Goal: Task Accomplishment & Management: Complete application form

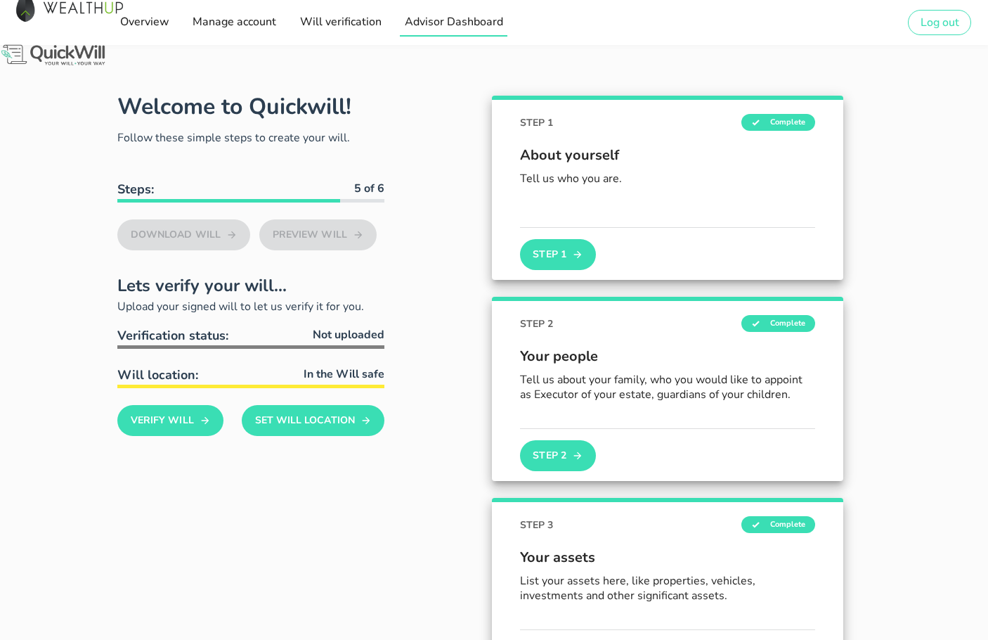
click at [441, 19] on span "Advisor Dashboard" at bounding box center [453, 21] width 99 height 15
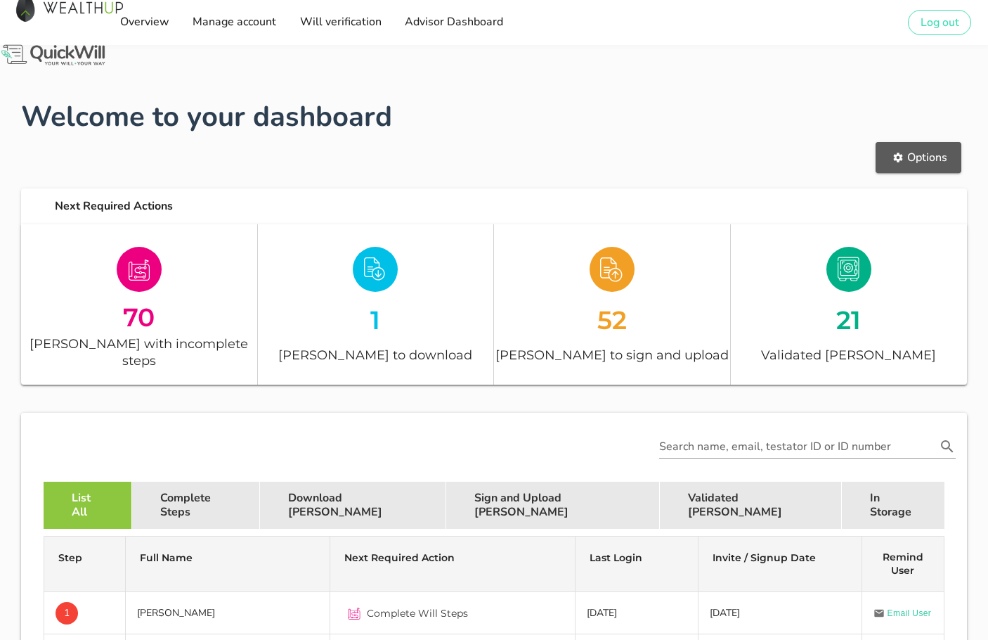
click at [935, 153] on span "Options" at bounding box center [919, 157] width 58 height 15
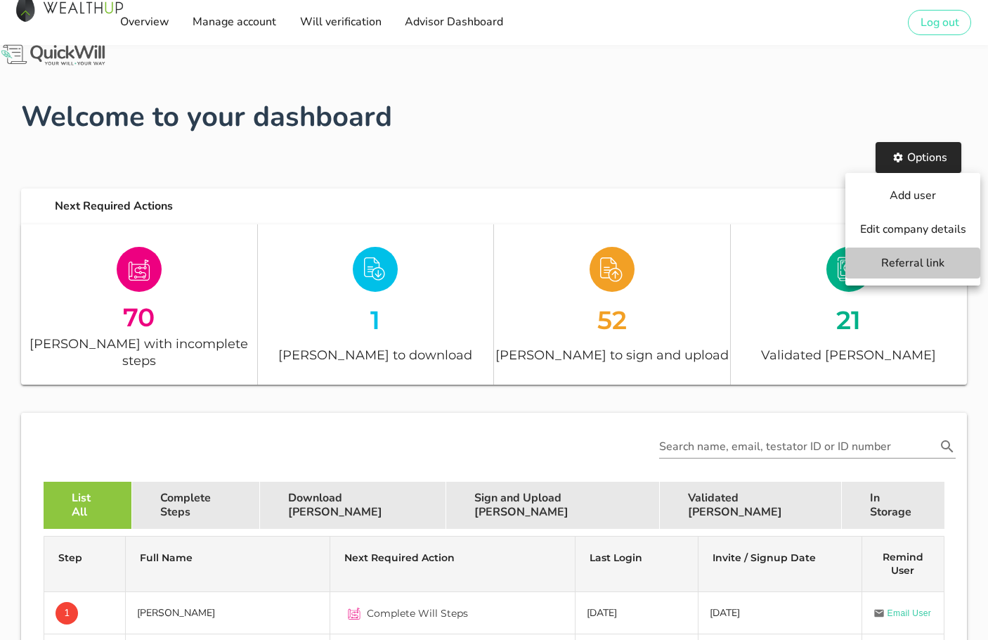
click at [904, 266] on span "Referral link" at bounding box center [913, 262] width 107 height 15
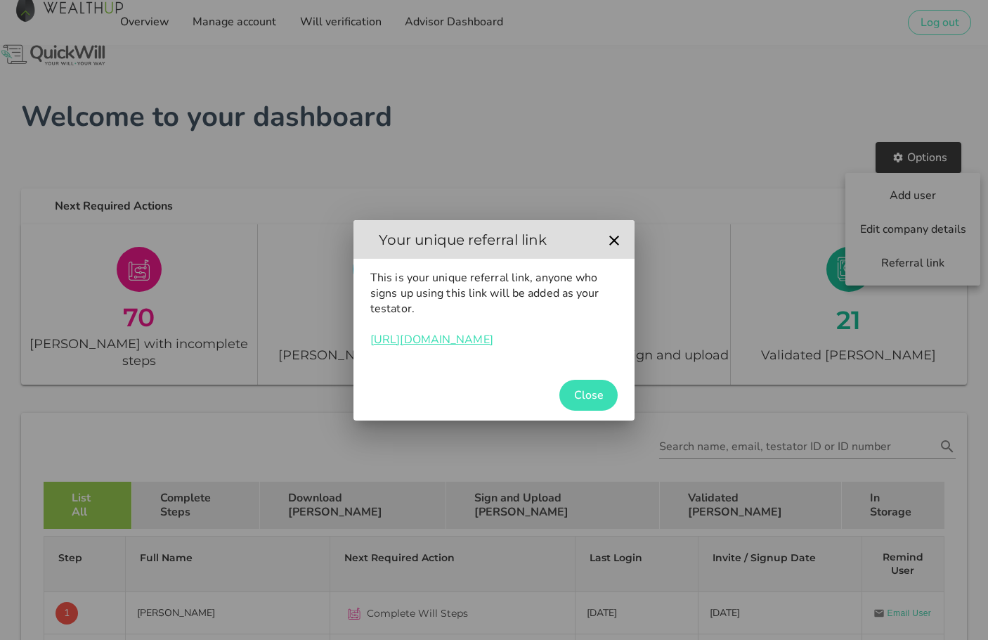
drag, startPoint x: 573, startPoint y: 339, endPoint x: 371, endPoint y: 338, distance: 201.7
click at [371, 338] on p "This is your unique referral link, anyone who signs up using this link will be …" at bounding box center [493, 308] width 247 height 77
copy link "[URL][DOMAIN_NAME]"
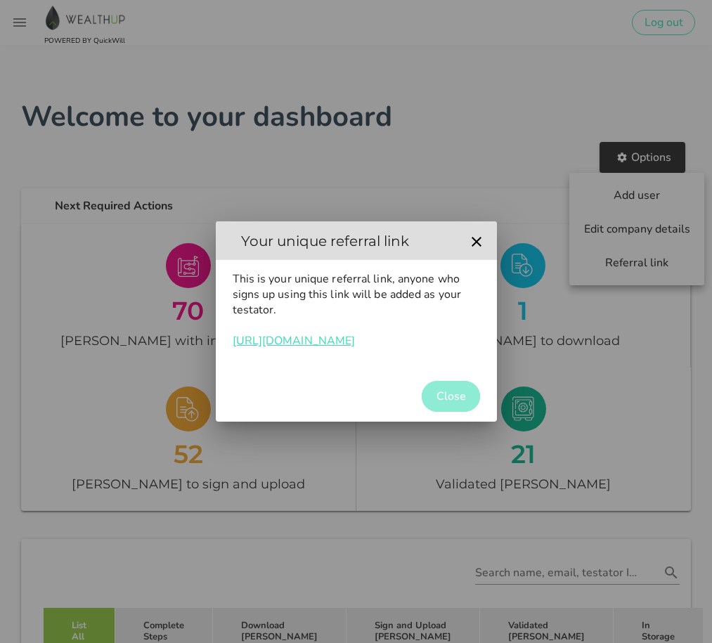
click at [449, 395] on span "Close" at bounding box center [451, 396] width 30 height 15
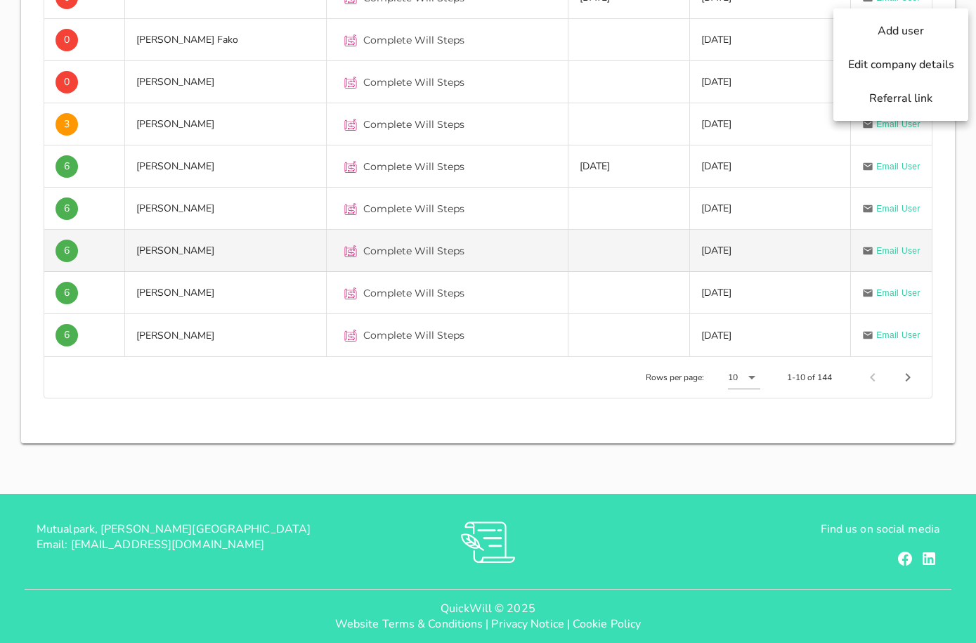
scroll to position [514, 0]
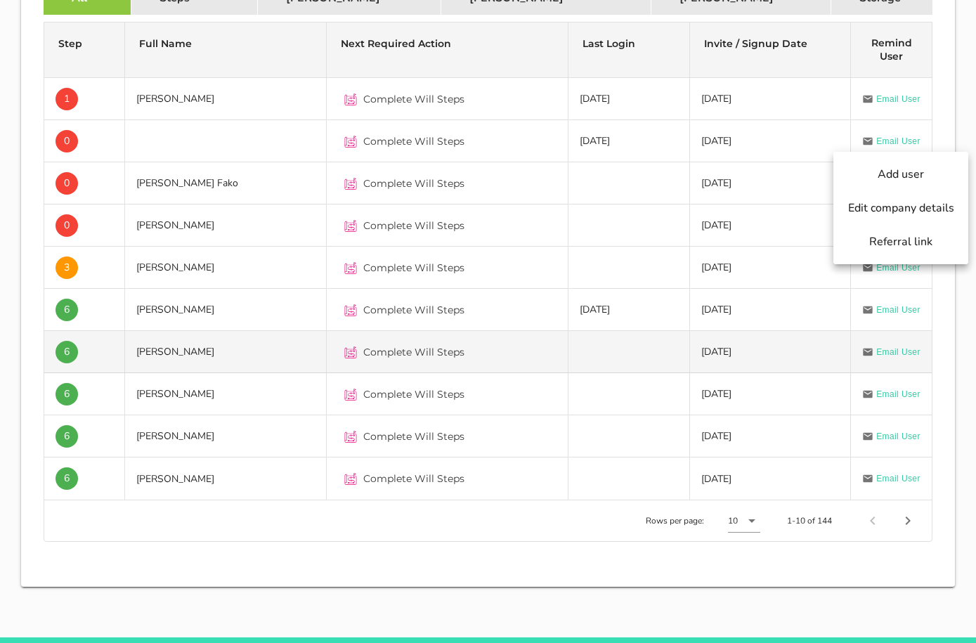
click at [78, 339] on td "6" at bounding box center [84, 352] width 81 height 42
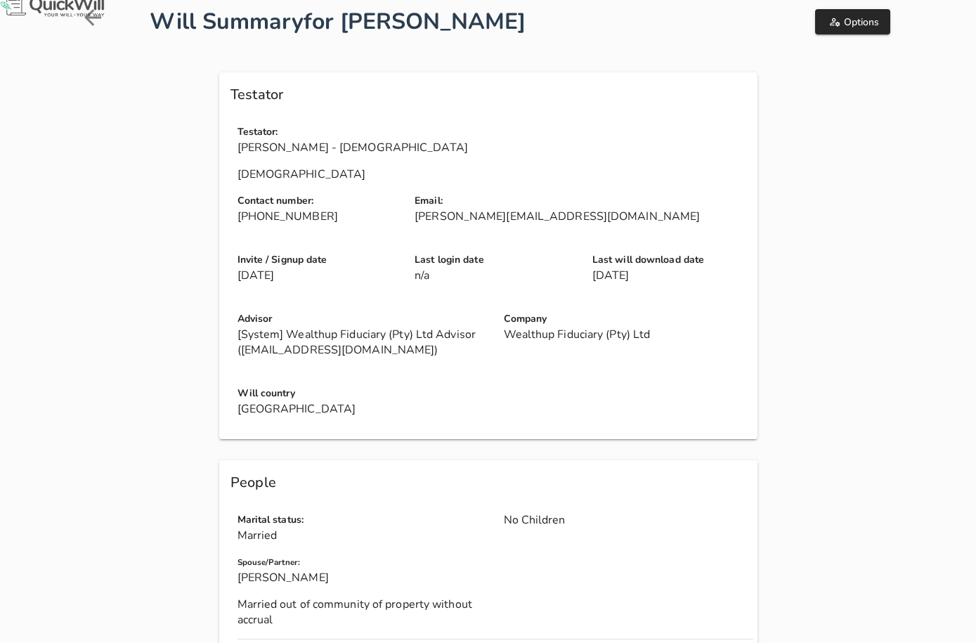
scroll to position [41, 0]
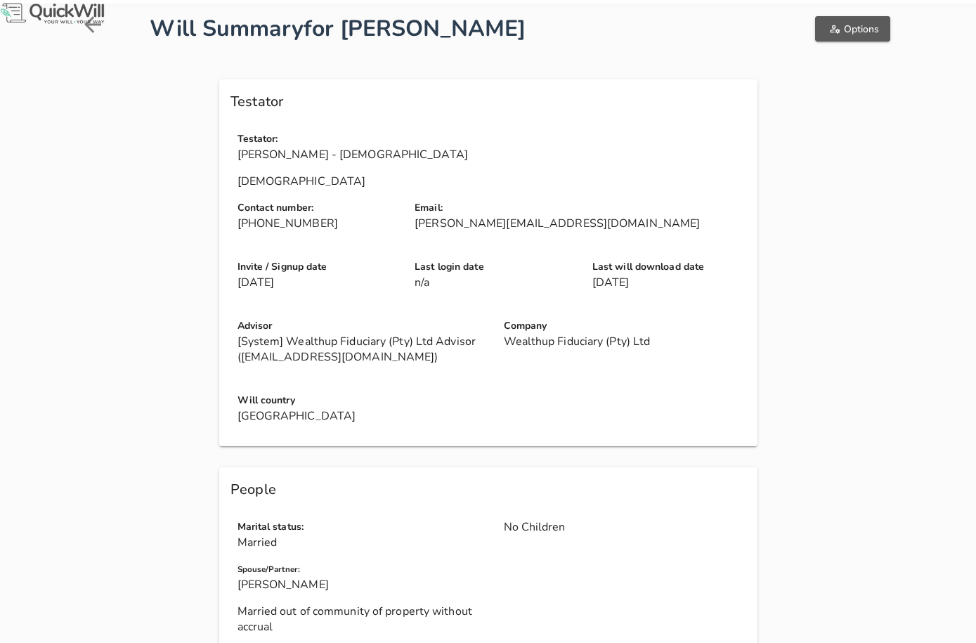
click at [857, 34] on span "Options" at bounding box center [852, 28] width 53 height 13
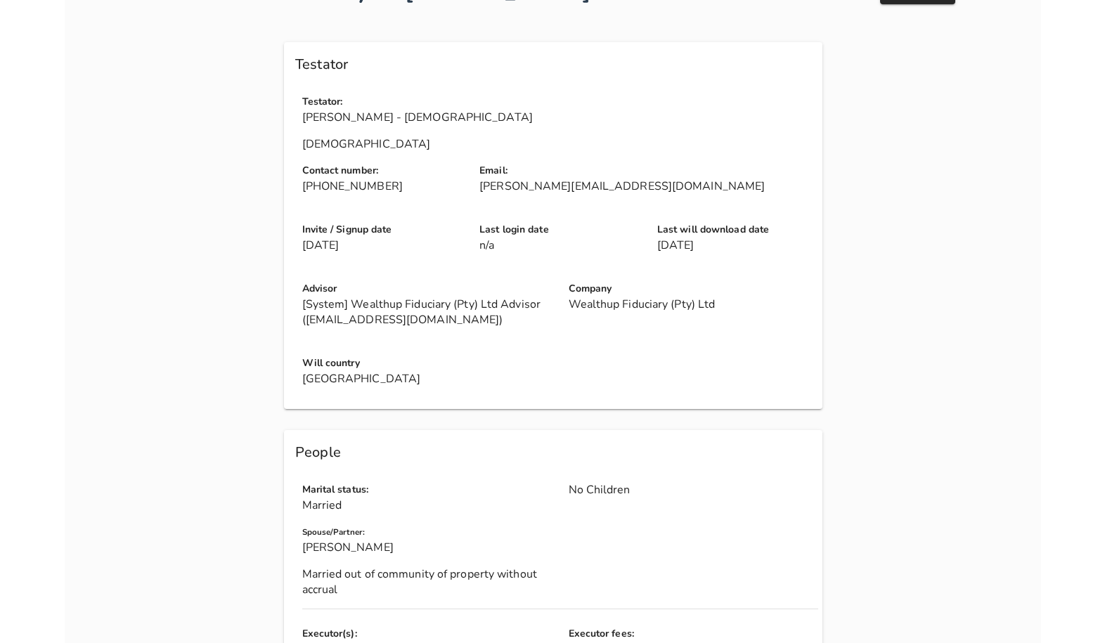
scroll to position [0, 0]
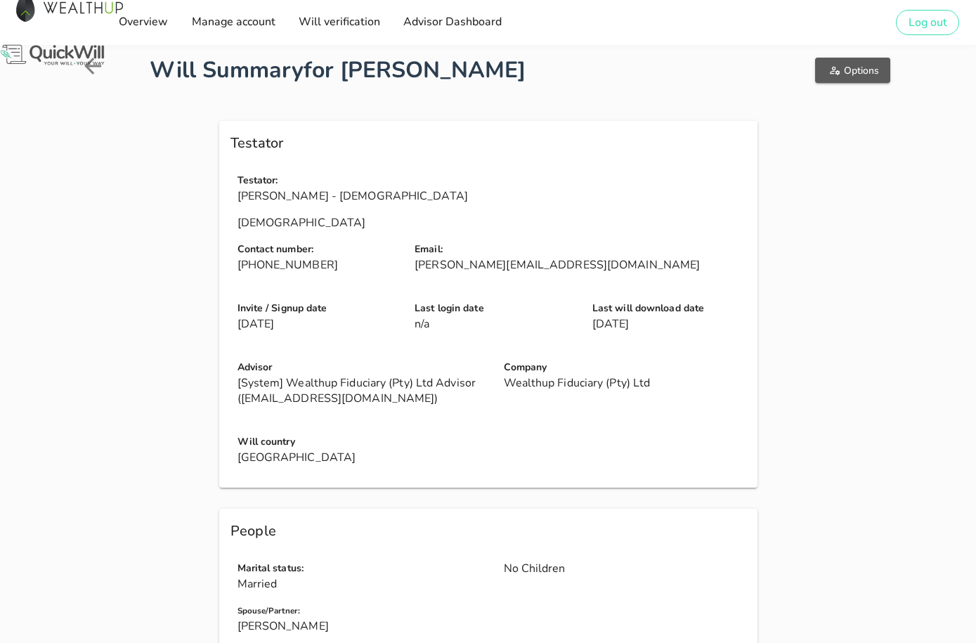
click at [857, 80] on button "Options" at bounding box center [852, 70] width 75 height 25
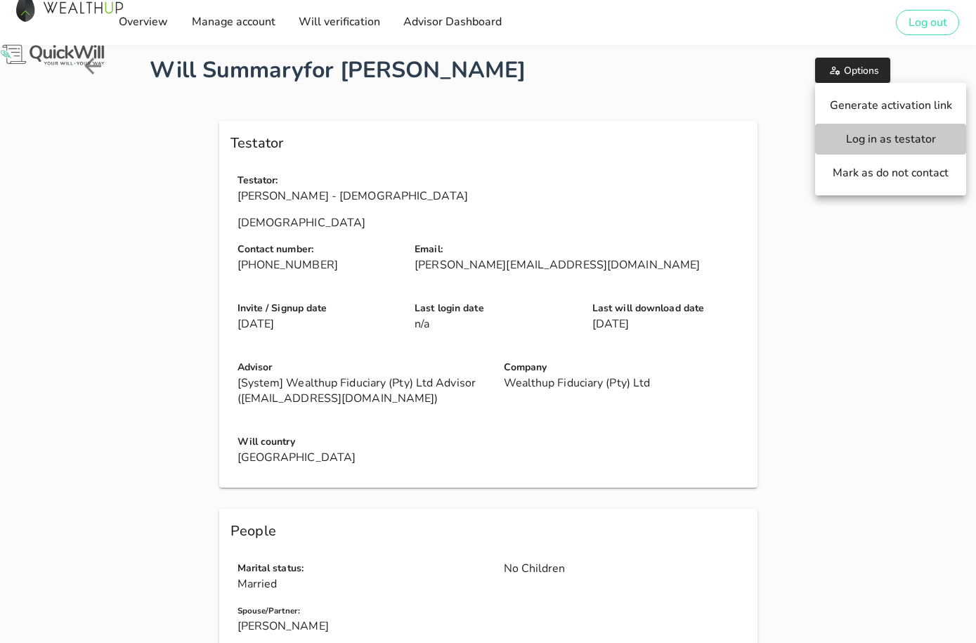
click at [872, 139] on span "Log in as testator" at bounding box center [890, 138] width 123 height 15
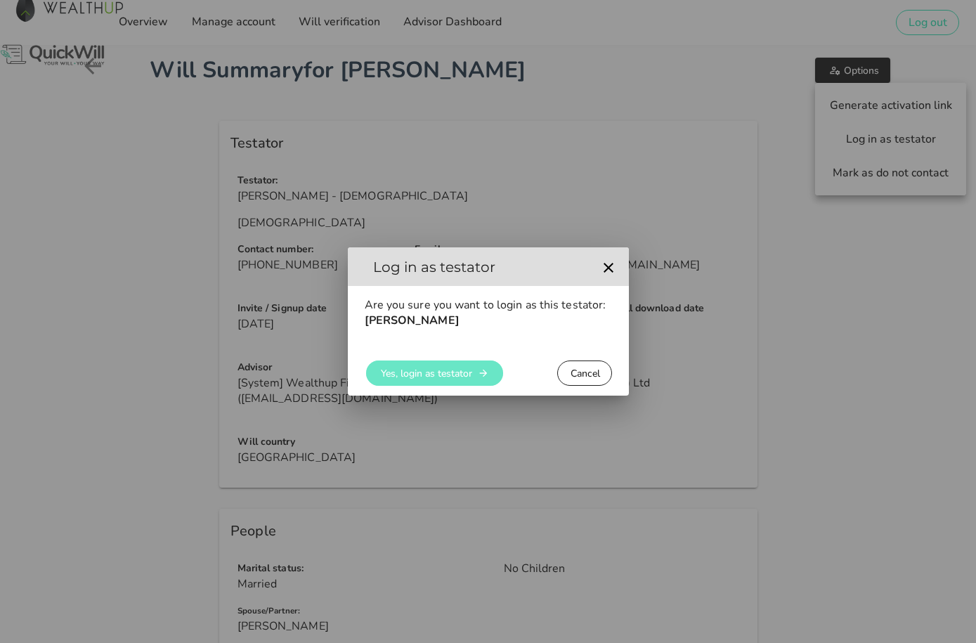
click at [443, 380] on span "Yes, login as testator" at bounding box center [426, 373] width 92 height 13
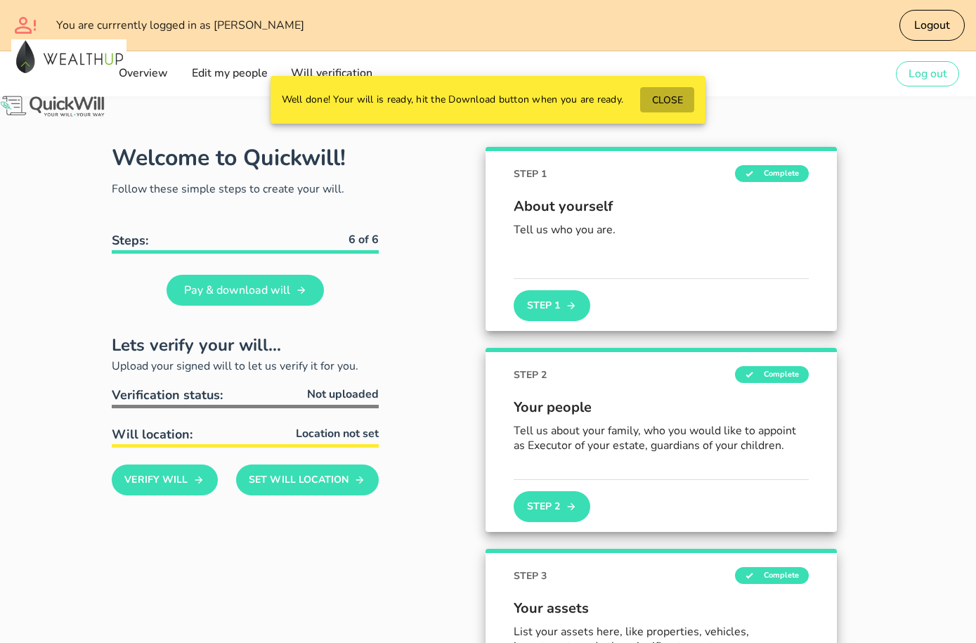
click at [665, 93] on span "CLOSE" at bounding box center [667, 99] width 32 height 13
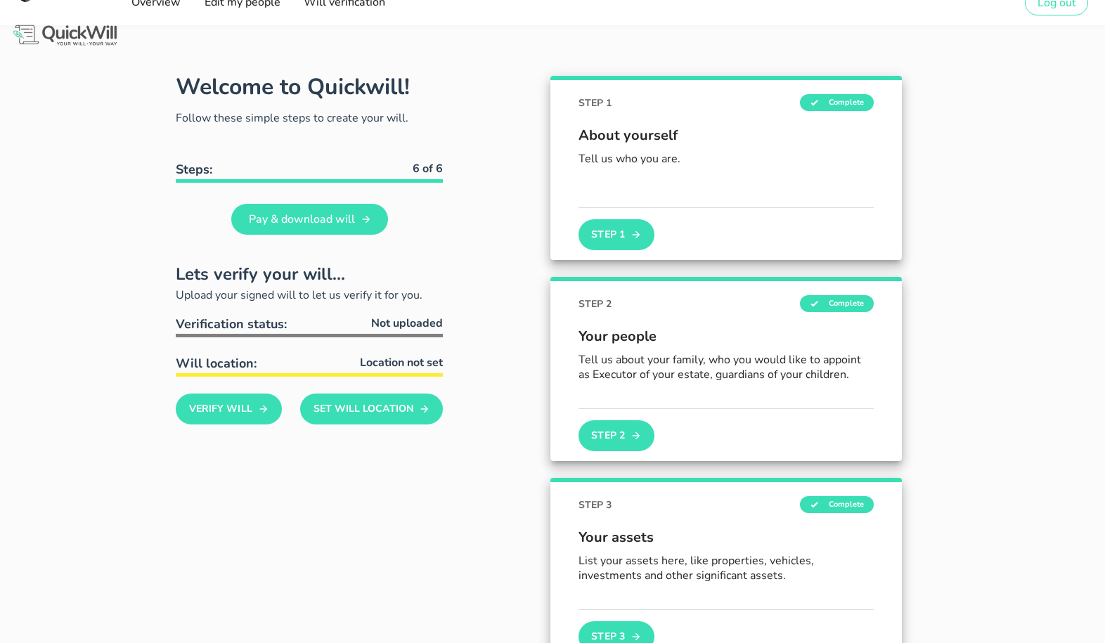
scroll to position [44, 0]
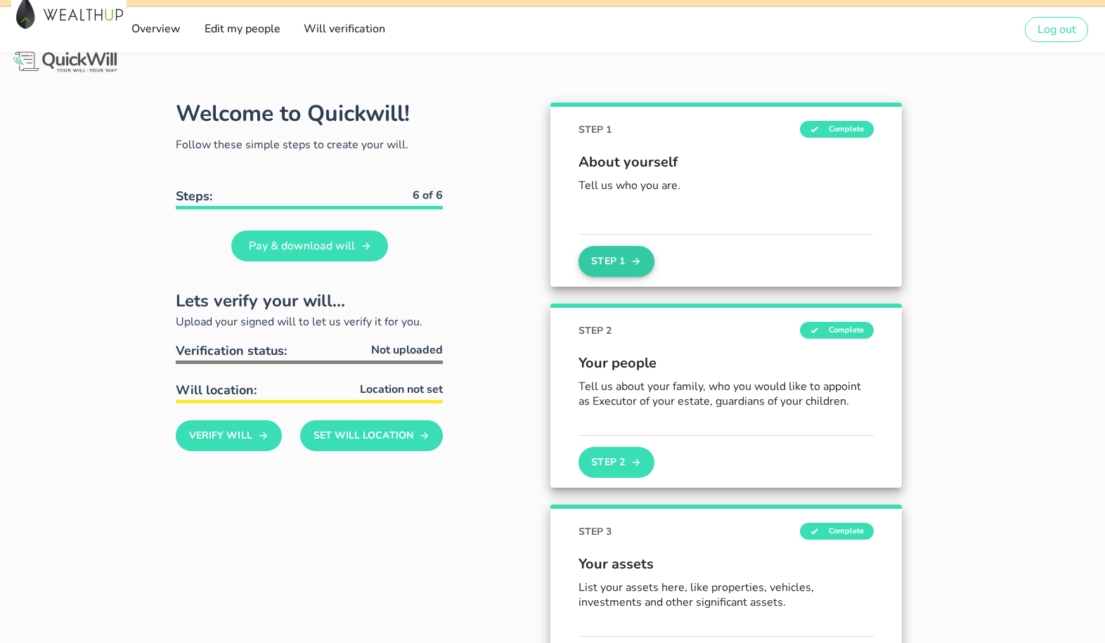
click at [625, 271] on button "Step 1" at bounding box center [616, 261] width 76 height 31
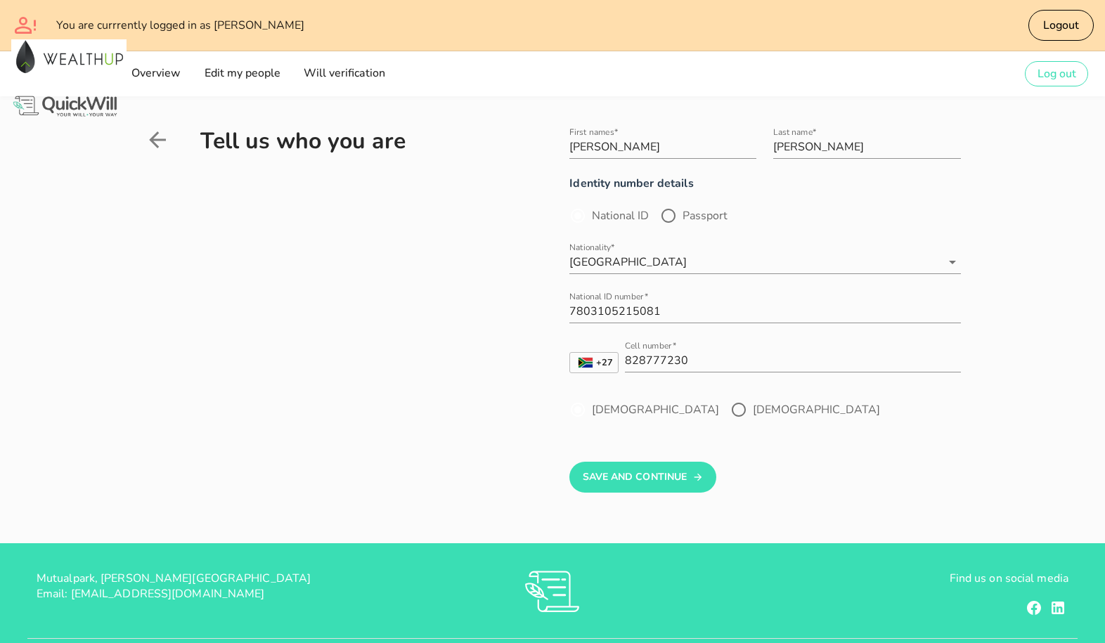
click at [162, 147] on icon at bounding box center [157, 139] width 25 height 25
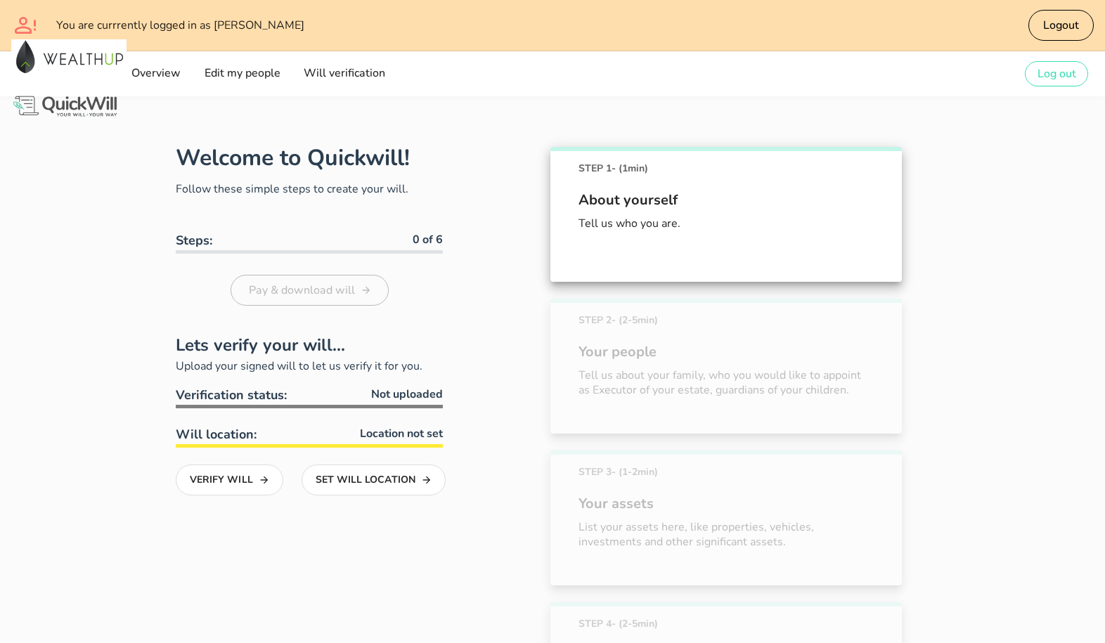
scroll to position [129, 0]
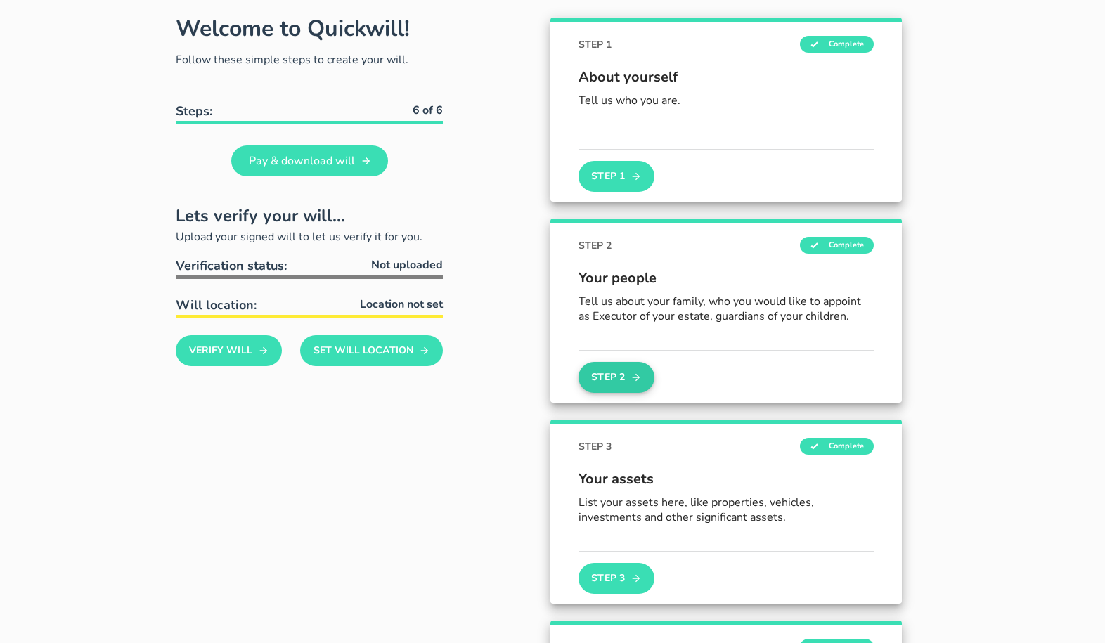
click at [619, 381] on button "Step 2" at bounding box center [616, 377] width 76 height 31
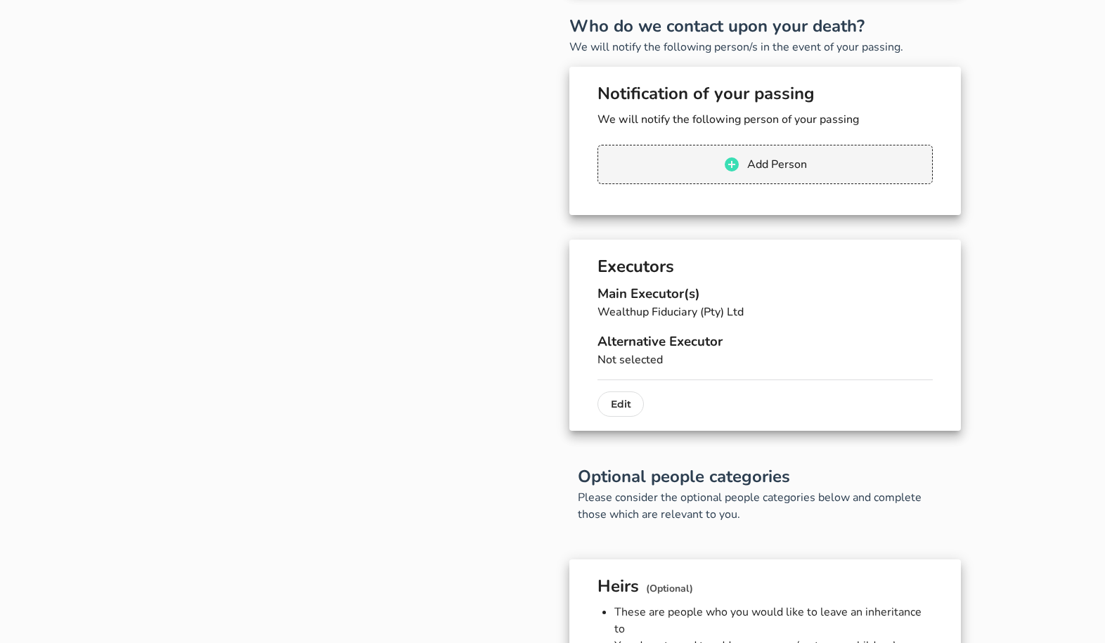
scroll to position [447, 0]
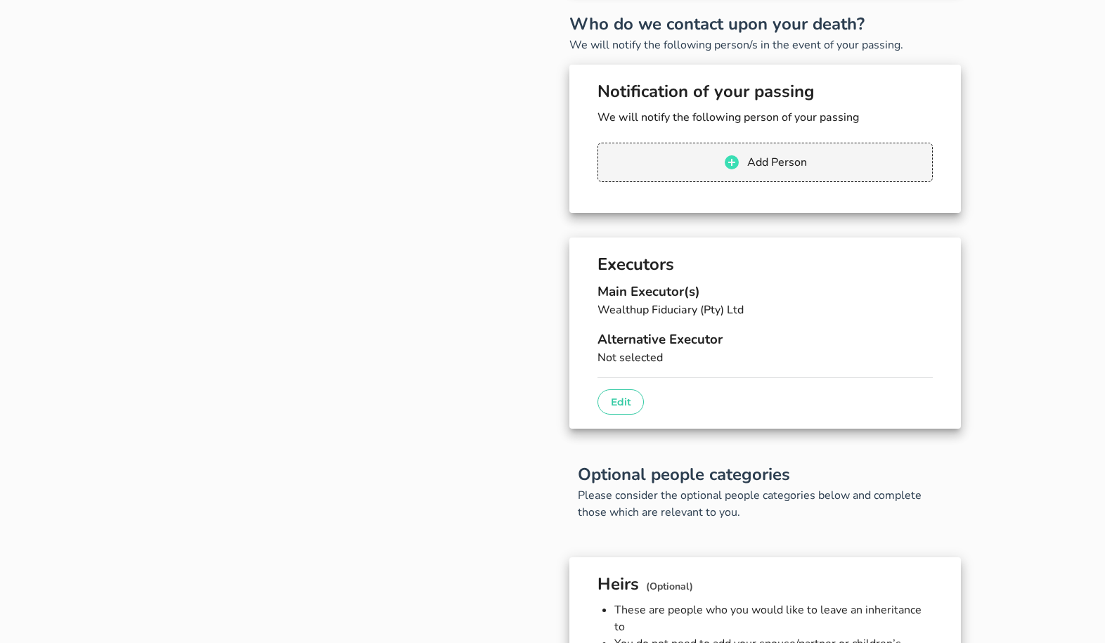
click at [625, 393] on button "Edit" at bounding box center [620, 401] width 46 height 25
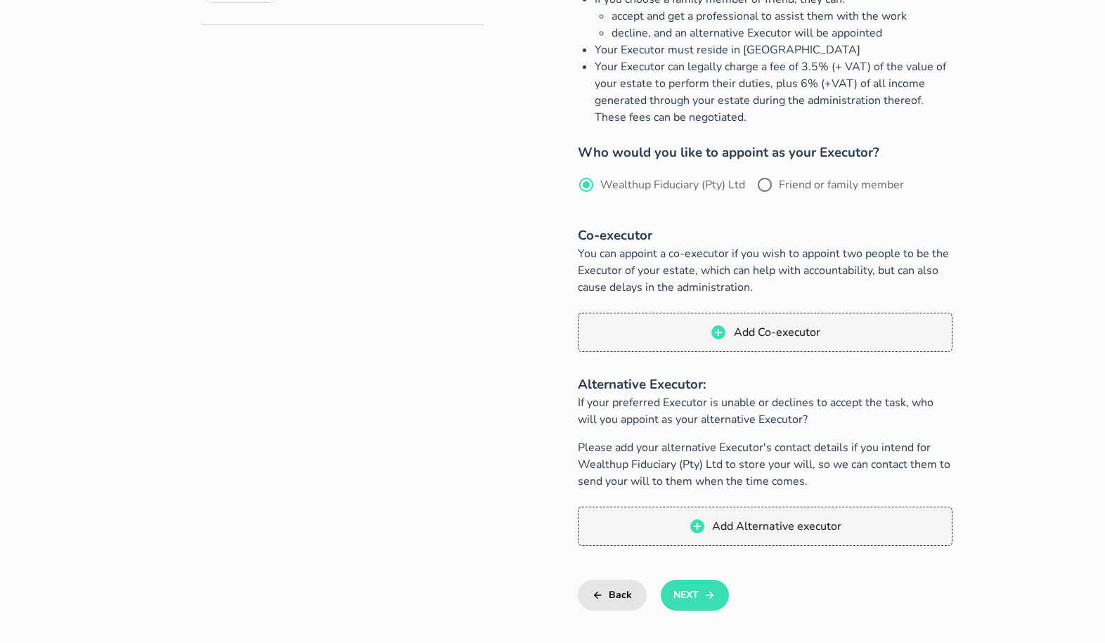
scroll to position [486, 0]
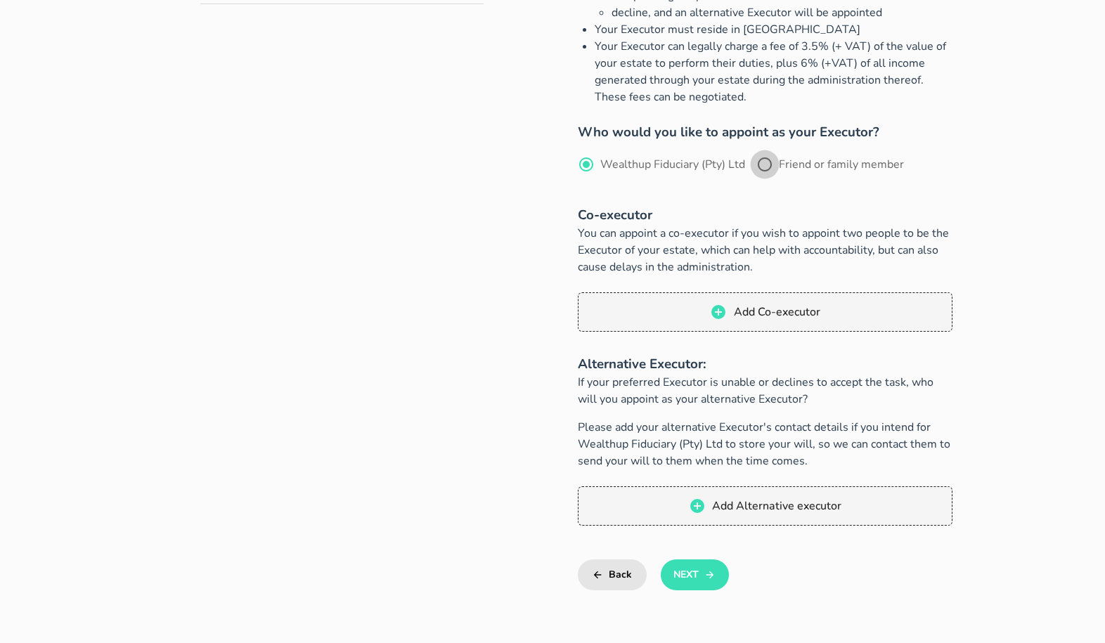
click at [768, 165] on div at bounding box center [765, 165] width 24 height 24
radio input "false"
radio input "true"
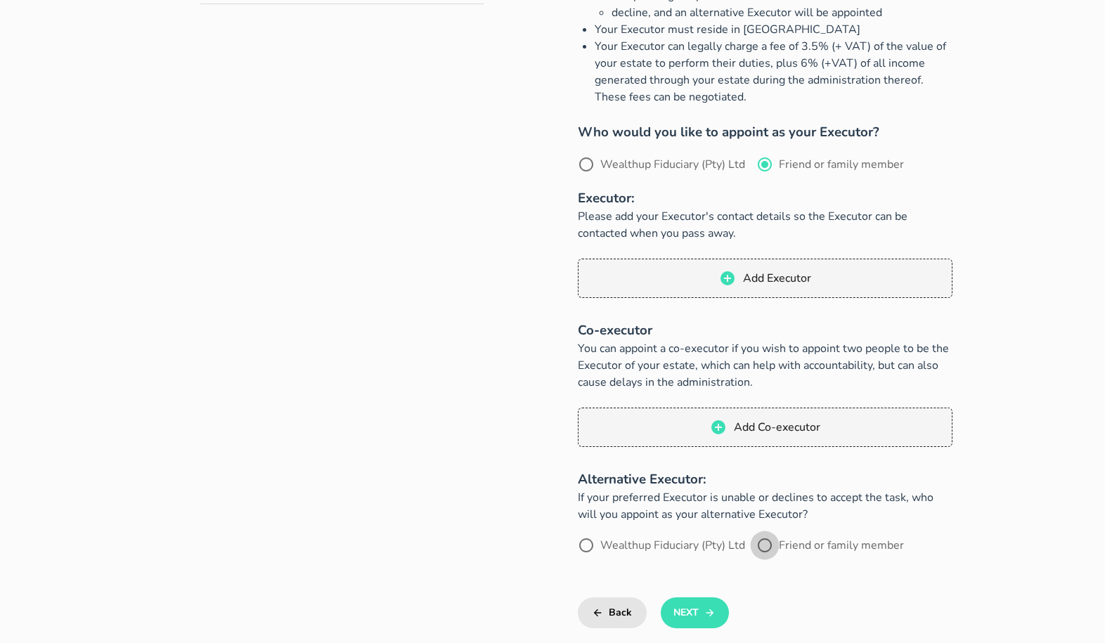
click at [766, 546] on div at bounding box center [765, 545] width 24 height 24
radio input "true"
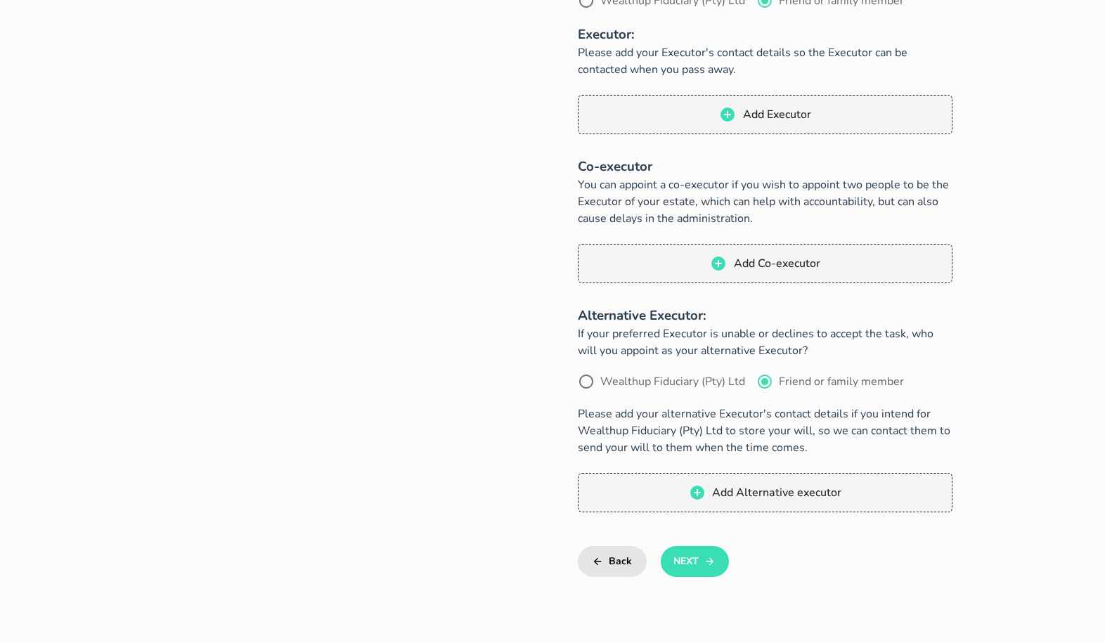
scroll to position [685, 0]
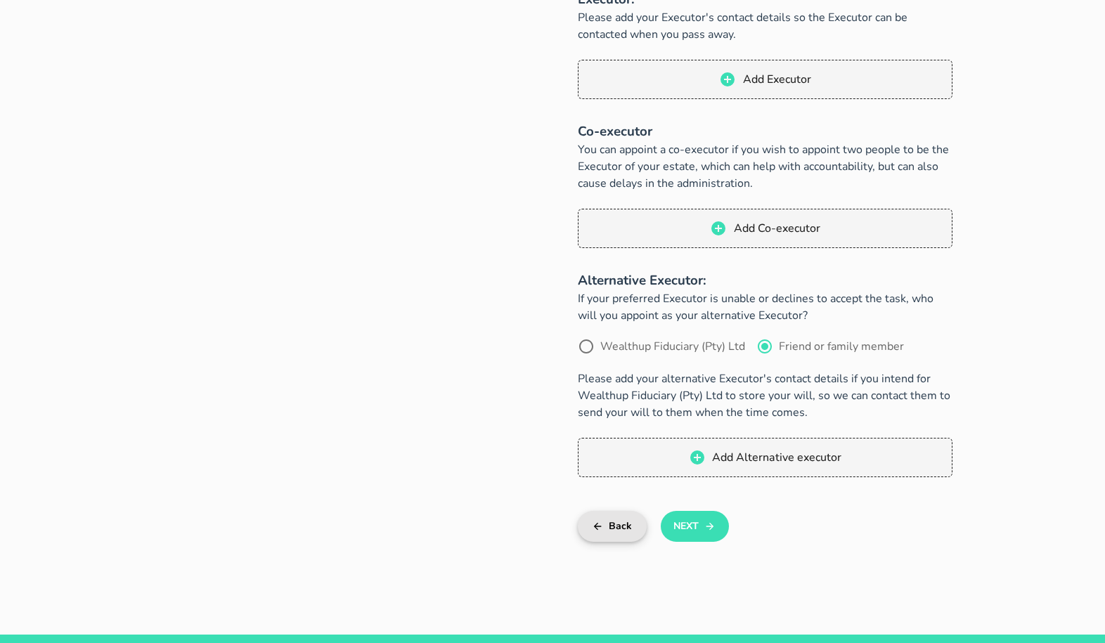
click at [630, 529] on button "Back" at bounding box center [612, 526] width 68 height 31
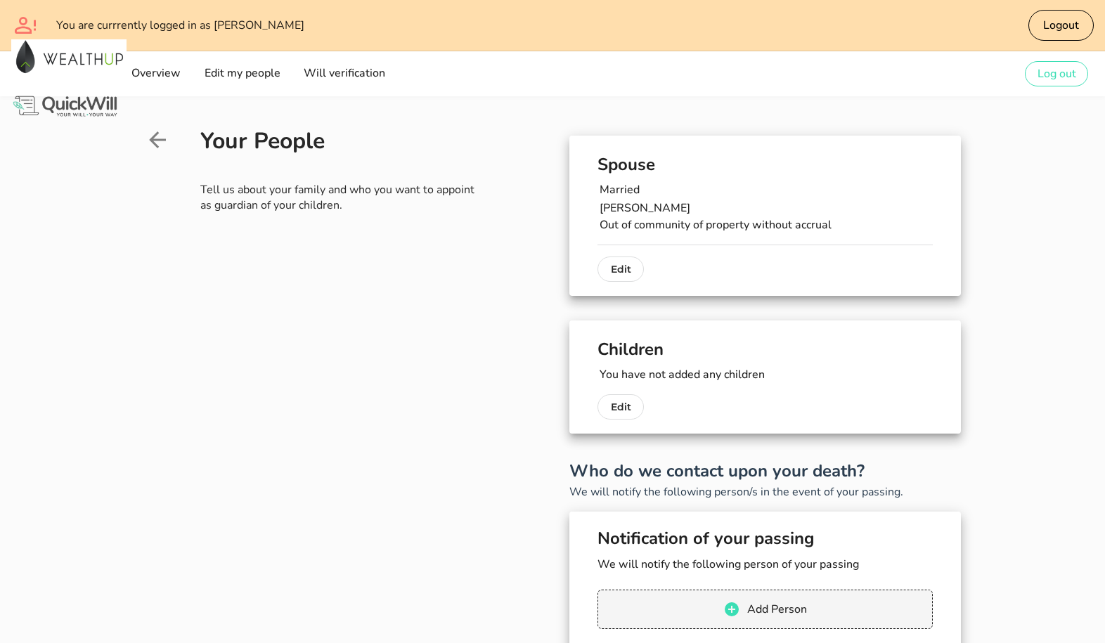
click at [160, 135] on icon at bounding box center [157, 139] width 25 height 25
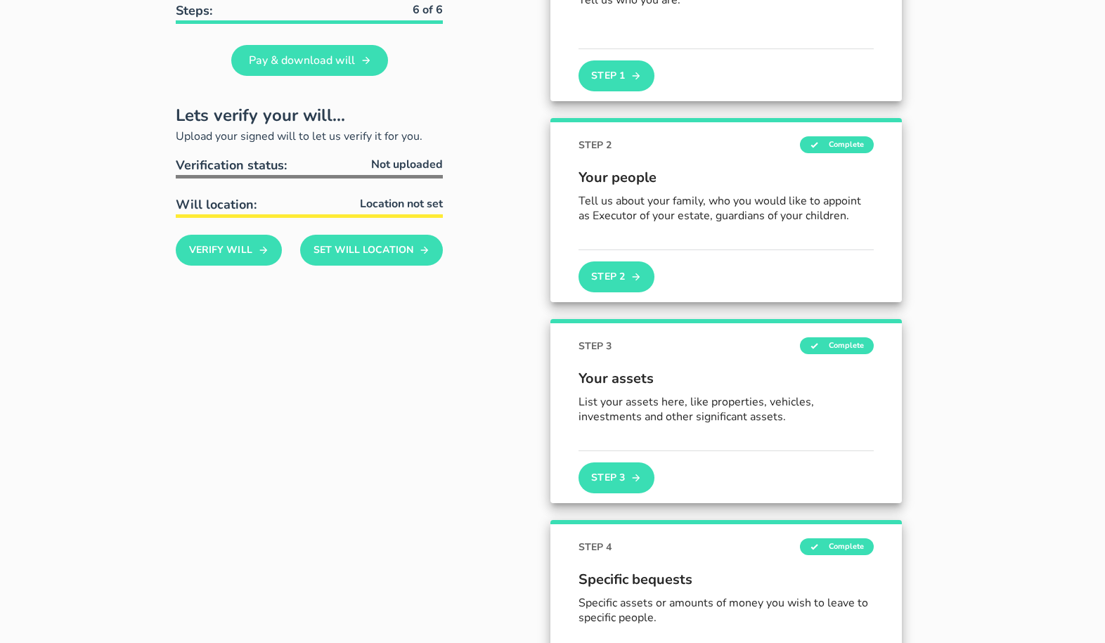
scroll to position [231, 0]
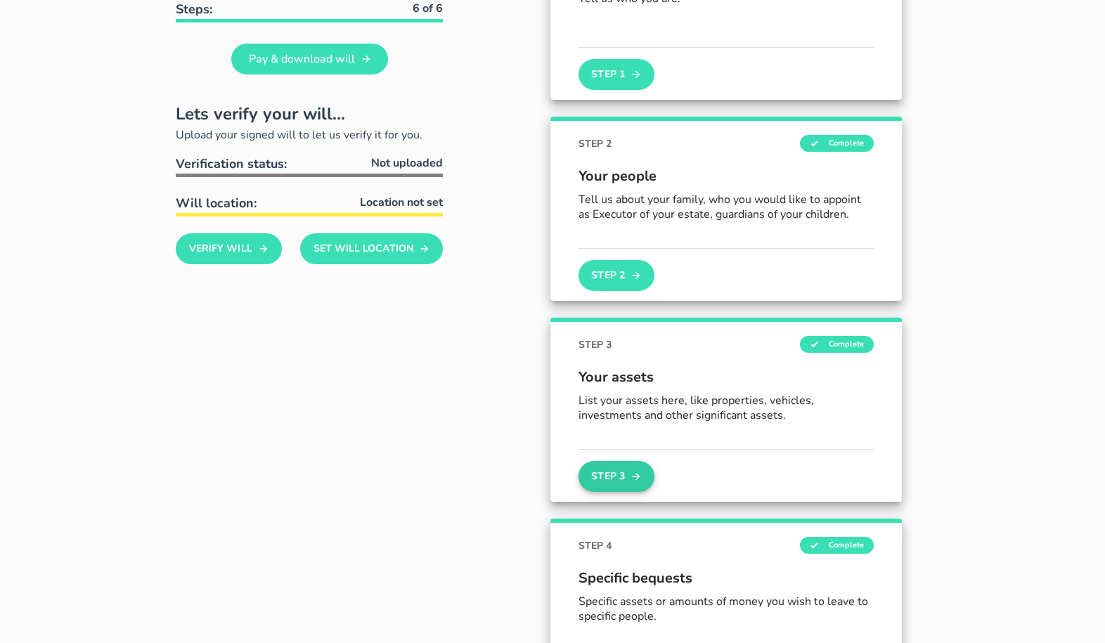
click at [608, 473] on button "Step 3" at bounding box center [616, 476] width 76 height 31
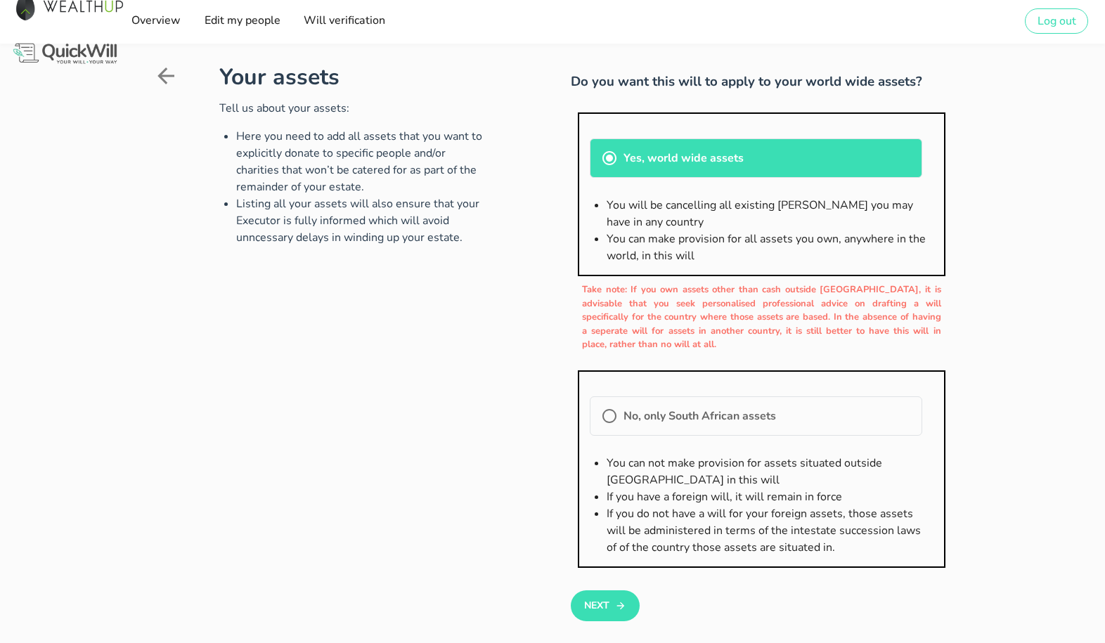
scroll to position [52, 0]
click at [160, 82] on icon at bounding box center [165, 76] width 25 height 25
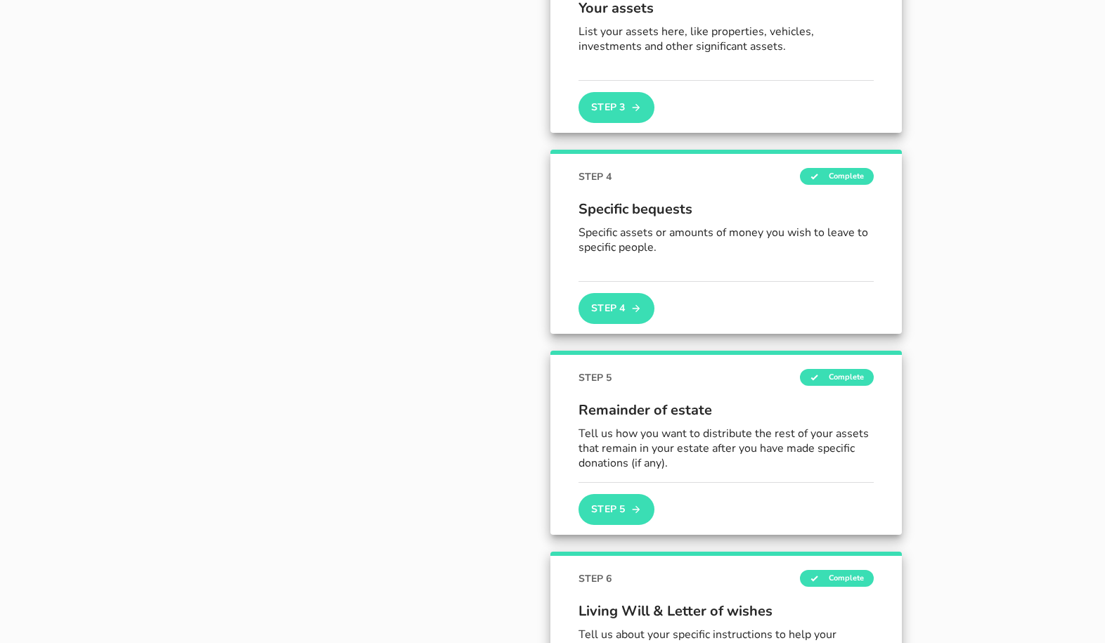
scroll to position [604, 0]
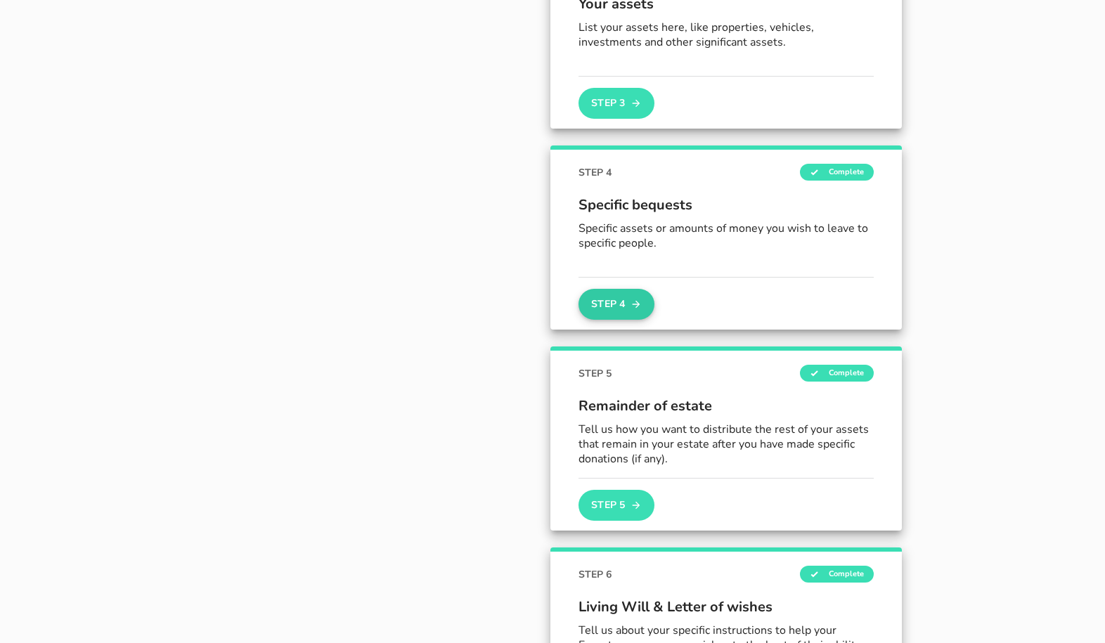
click at [603, 299] on button "Step 4" at bounding box center [616, 304] width 76 height 31
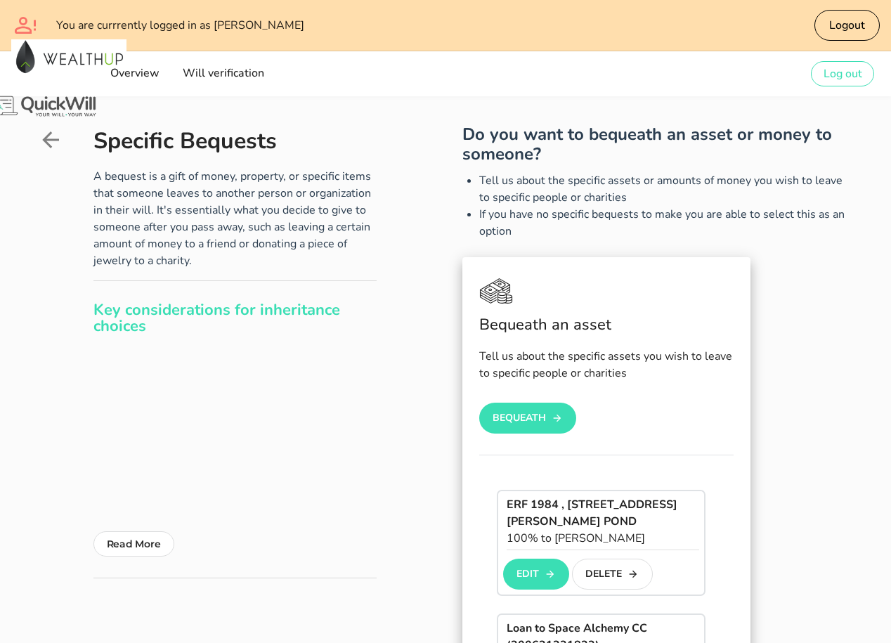
click at [51, 148] on icon at bounding box center [50, 139] width 25 height 25
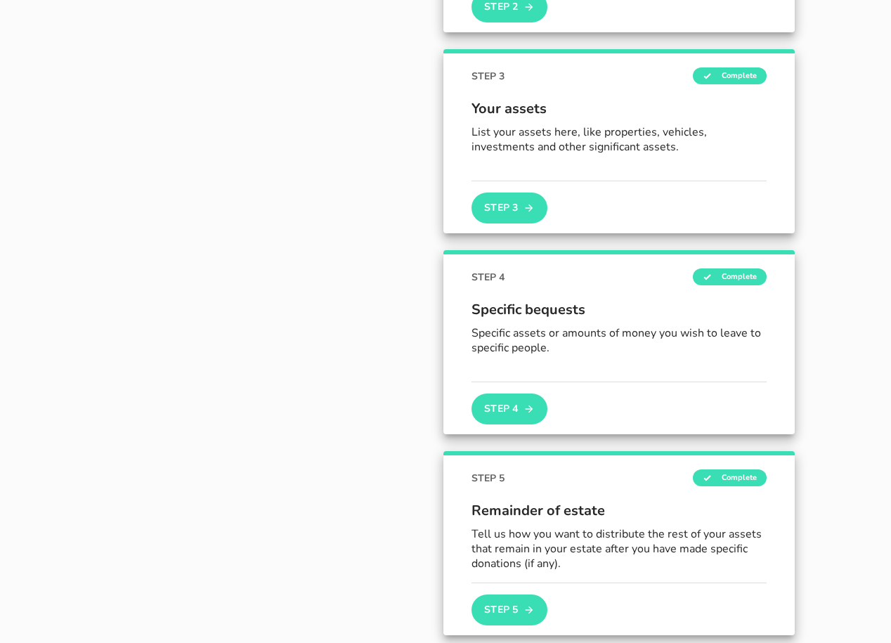
scroll to position [717, 0]
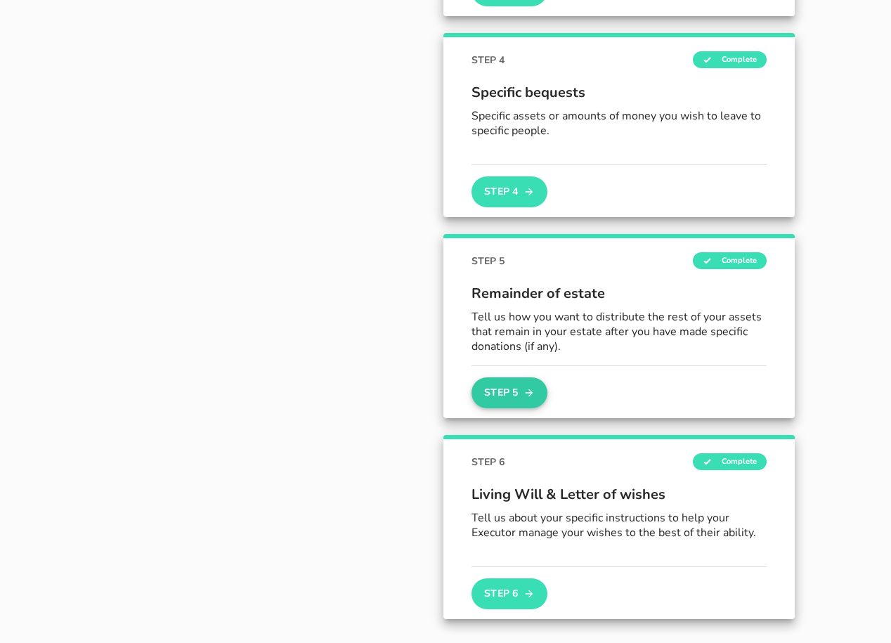
click at [519, 389] on button "Step 5" at bounding box center [510, 392] width 76 height 31
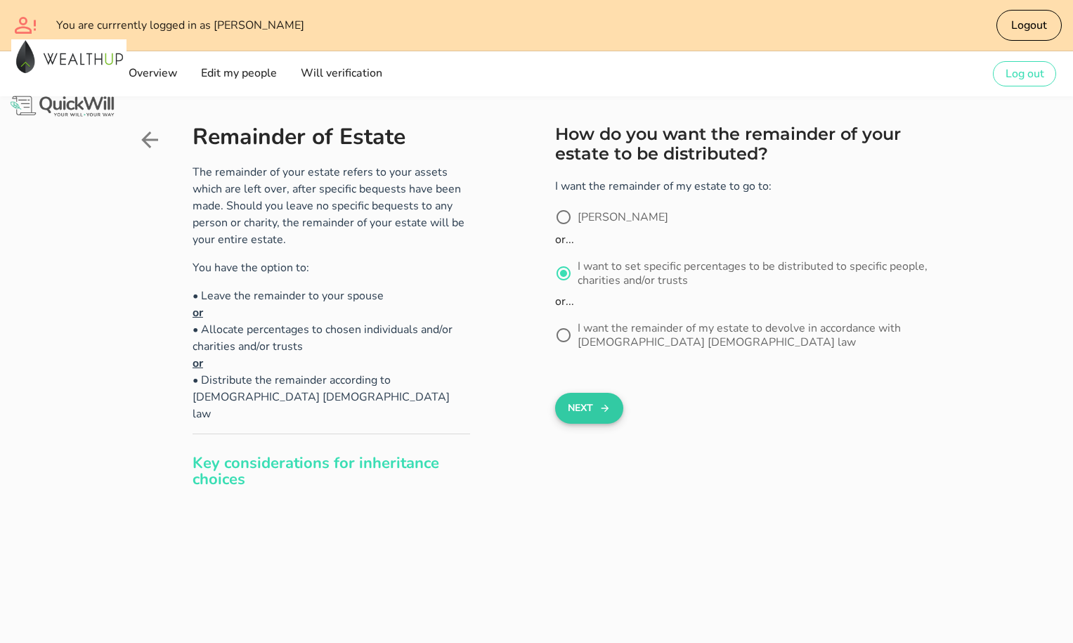
click at [595, 401] on button "Next" at bounding box center [589, 408] width 68 height 31
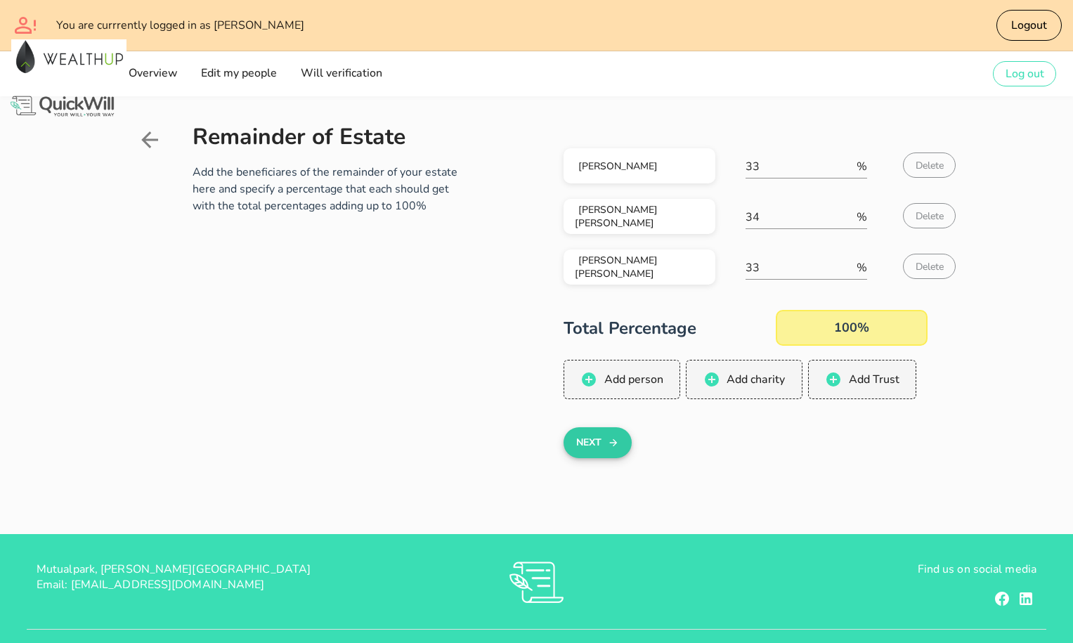
click at [597, 441] on button "Next" at bounding box center [598, 442] width 68 height 31
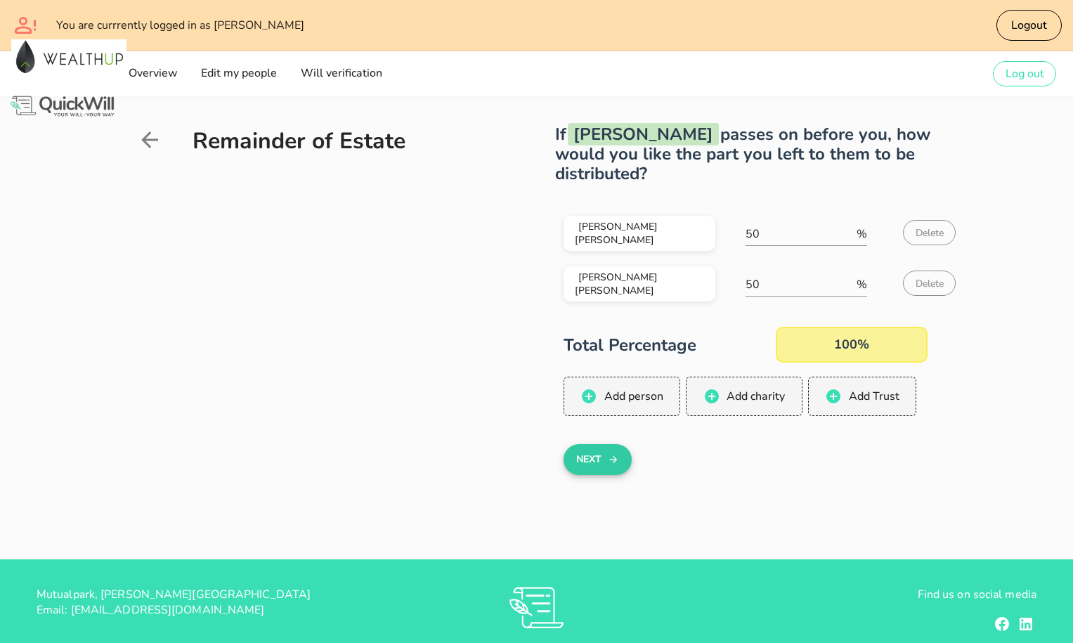
click at [588, 450] on button "Next" at bounding box center [598, 459] width 68 height 31
type input "100"
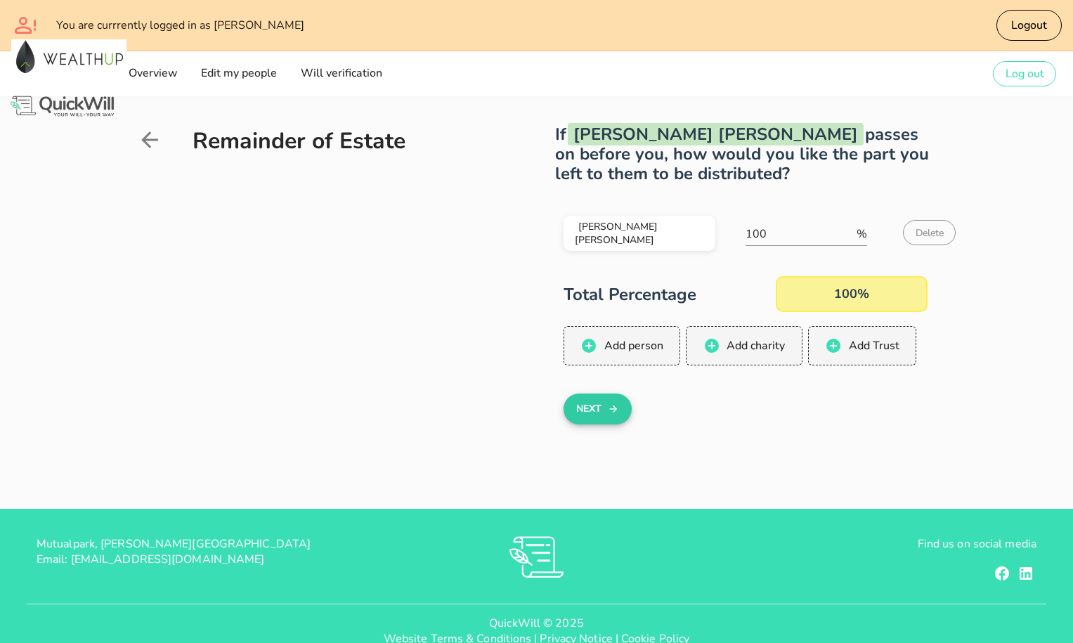
click at [613, 399] on button "Next" at bounding box center [598, 409] width 68 height 31
click at [586, 406] on button "Next" at bounding box center [598, 409] width 68 height 31
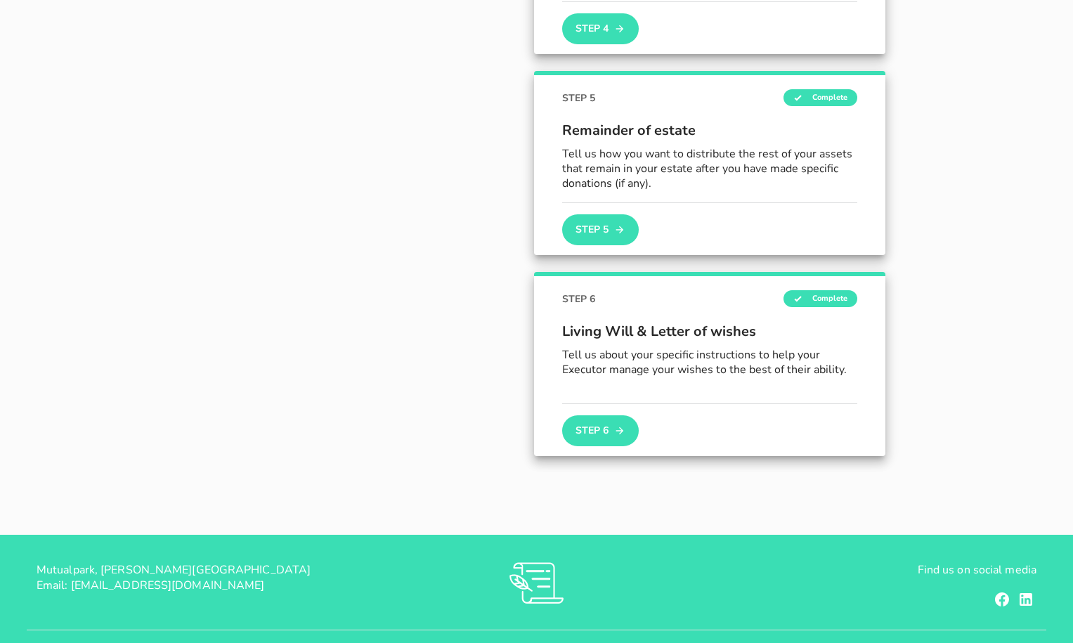
scroll to position [881, 0]
click at [612, 424] on button "Step 6" at bounding box center [600, 430] width 76 height 31
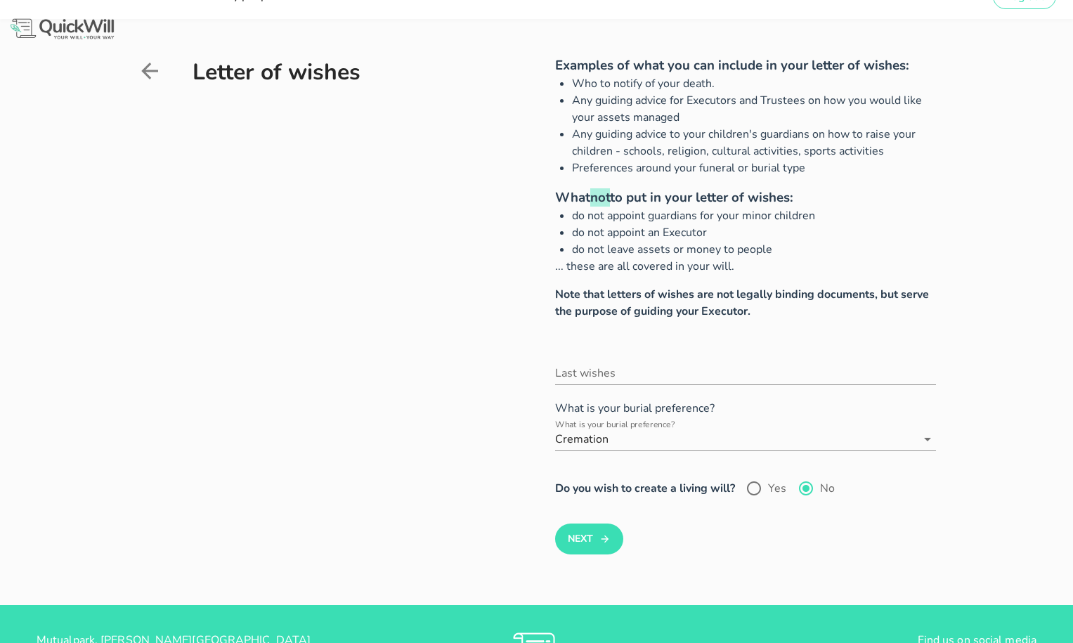
scroll to position [78, 0]
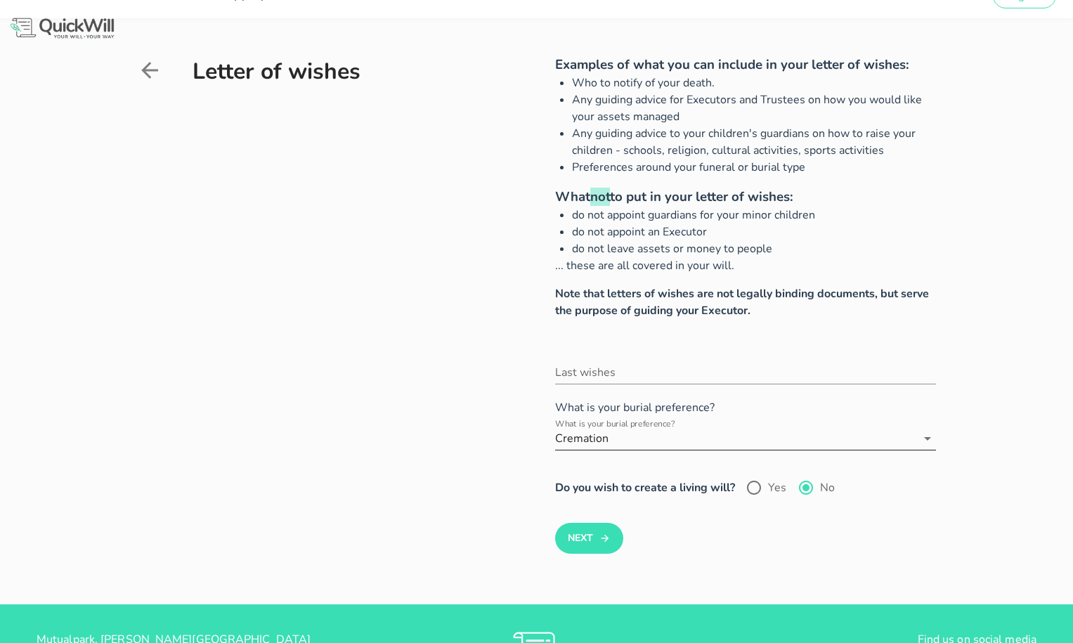
click at [635, 439] on input "What is your burial preference?" at bounding box center [763, 438] width 305 height 22
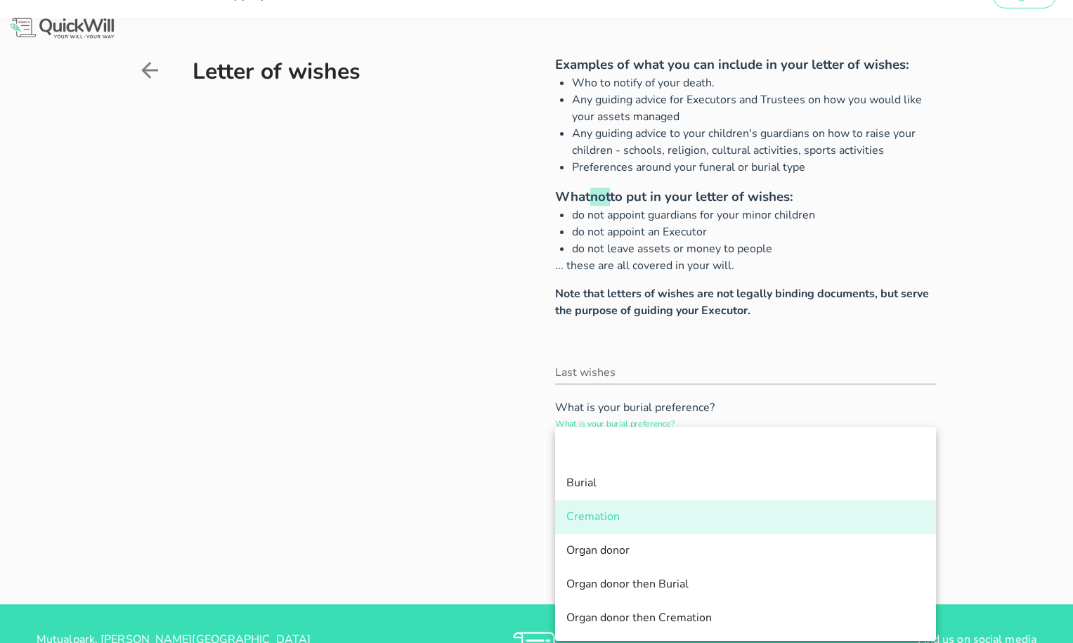
click at [966, 434] on div "Letter of wishes Examples of what you can include in your letter of wishes: Who…" at bounding box center [536, 311] width 1073 height 586
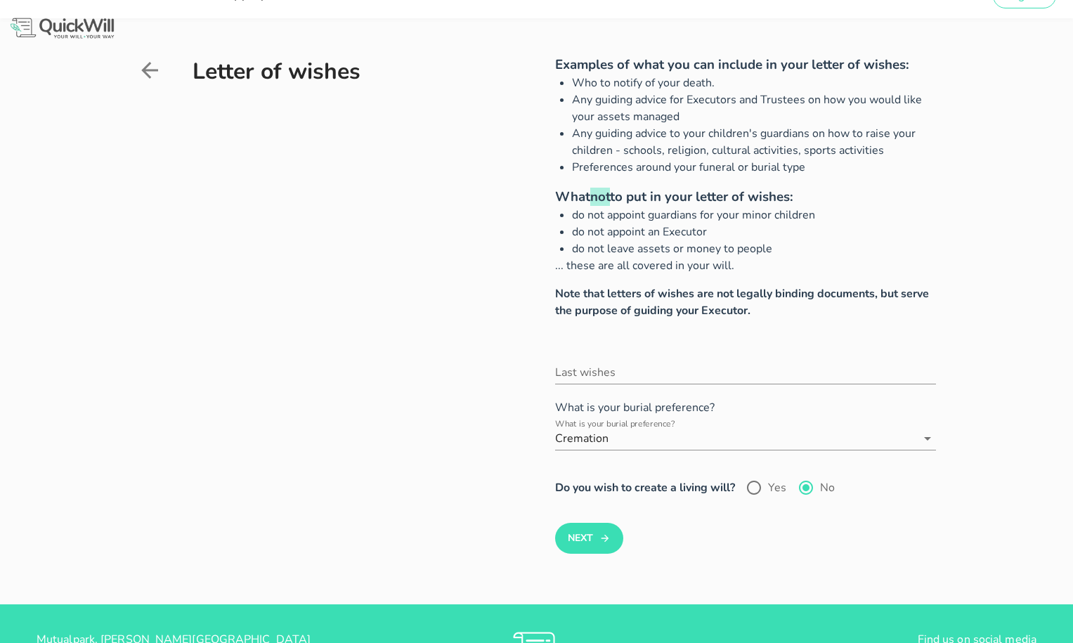
scroll to position [0, 0]
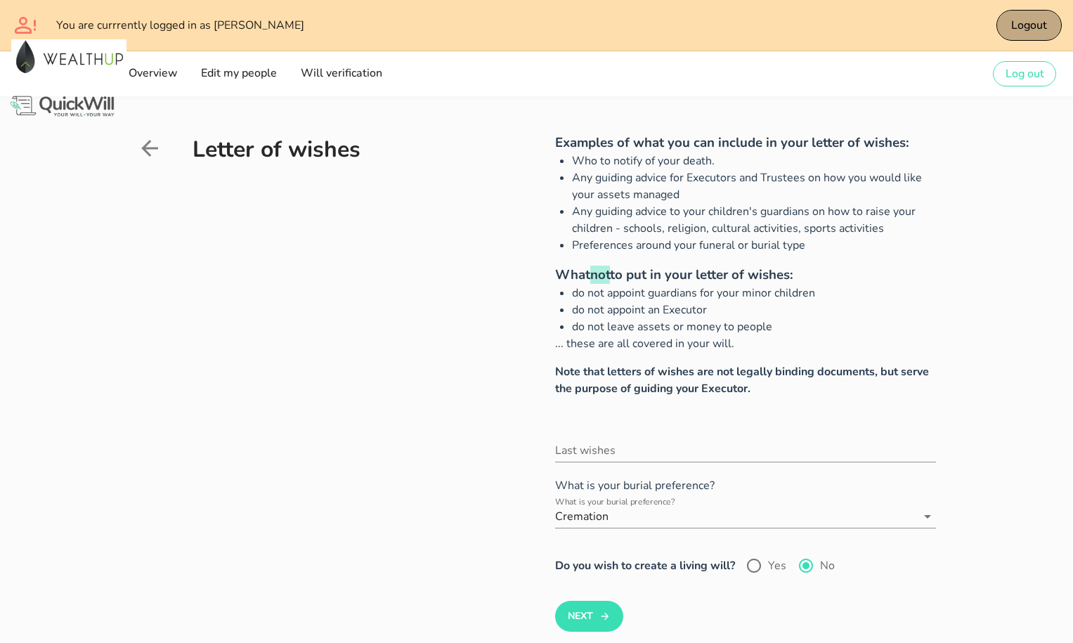
click at [987, 25] on button "Logout" at bounding box center [1030, 25] width 66 height 31
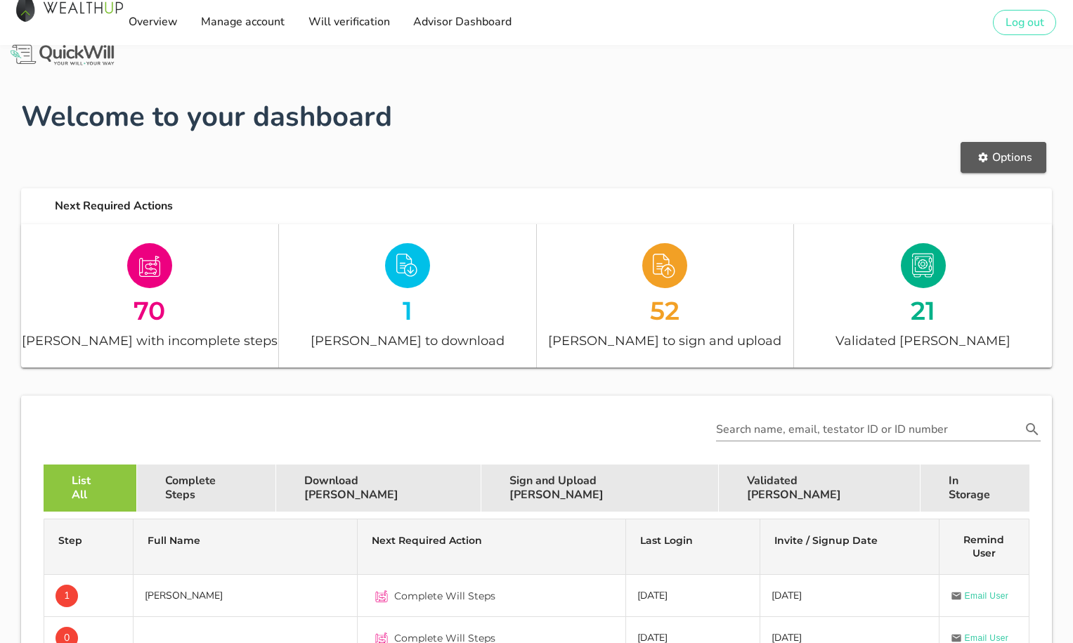
click at [987, 162] on span "Options" at bounding box center [1004, 157] width 58 height 15
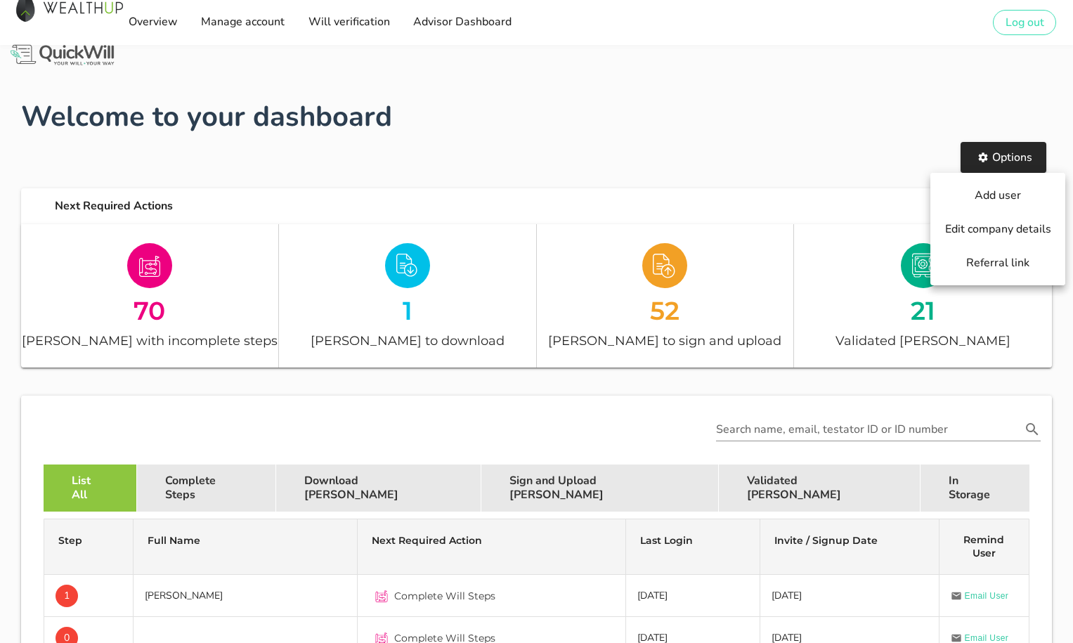
click at [857, 141] on div "Options" at bounding box center [537, 157] width 1048 height 56
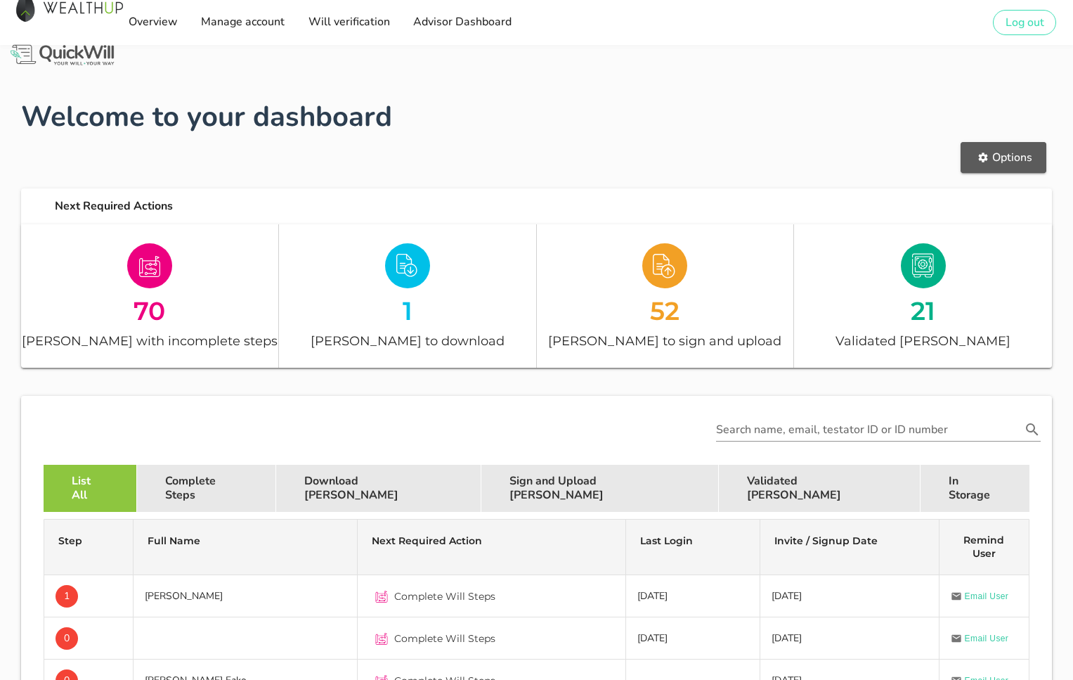
click at [987, 169] on button "Options" at bounding box center [1004, 157] width 86 height 31
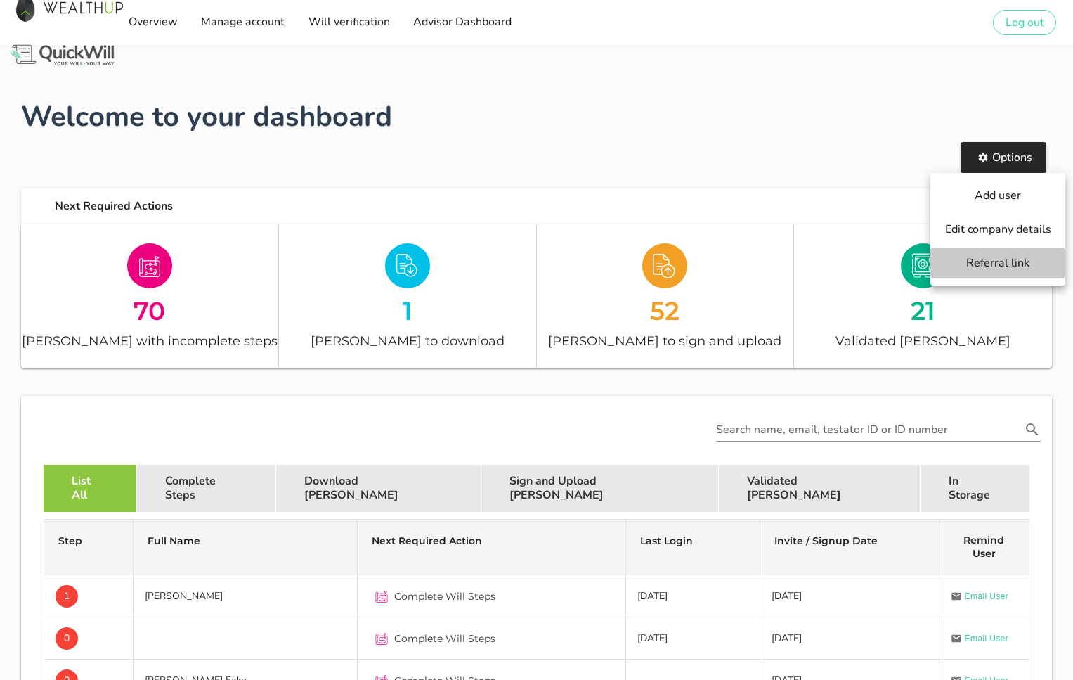
click at [987, 262] on span "Referral link" at bounding box center [998, 262] width 107 height 15
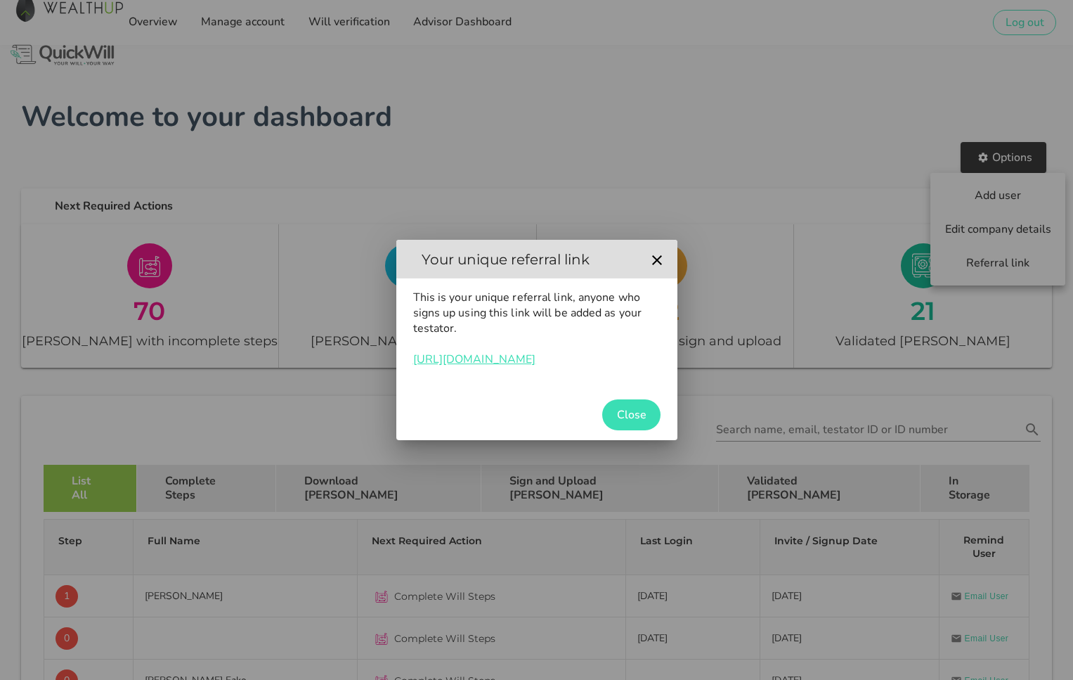
drag, startPoint x: 611, startPoint y: 363, endPoint x: 409, endPoint y: 366, distance: 202.4
click at [409, 366] on div "This is your unique referral link, anyone who signs up using this link will be …" at bounding box center [536, 333] width 281 height 111
copy link "[URL][DOMAIN_NAME]"
click at [654, 264] on icon "button" at bounding box center [657, 260] width 17 height 17
